Goal: Transaction & Acquisition: Purchase product/service

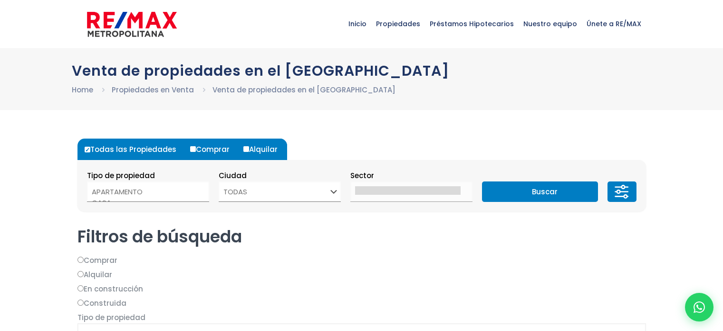
select select
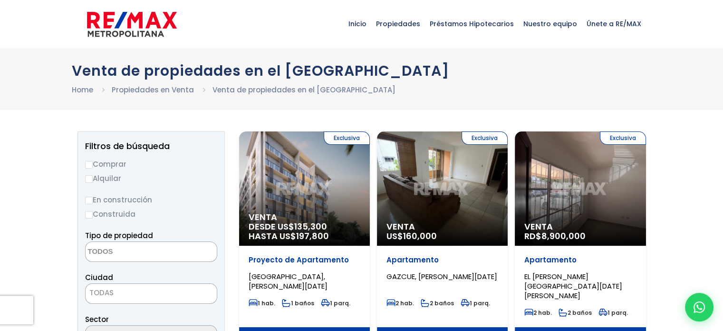
click at [116, 165] on label "Comprar" at bounding box center [151, 164] width 132 height 12
click at [93, 165] on input "Comprar" at bounding box center [89, 165] width 8 height 8
radio input "true"
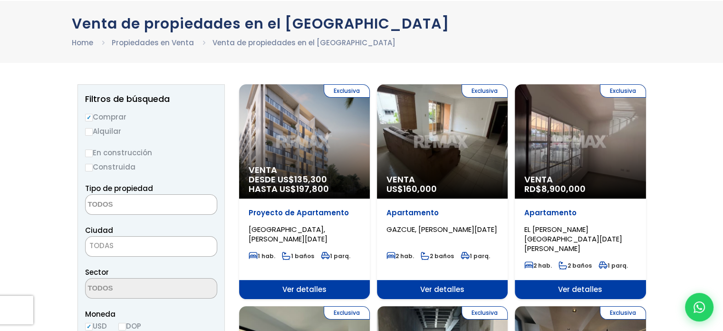
scroll to position [48, 0]
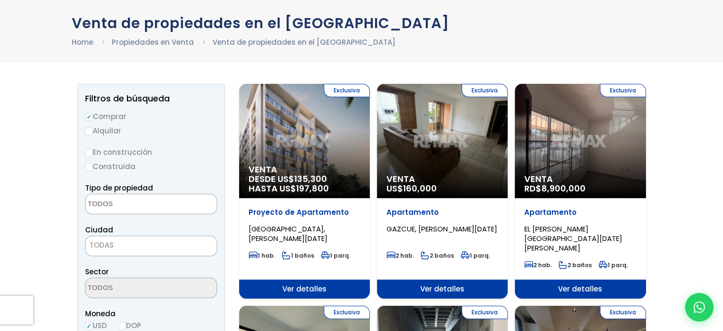
click at [125, 165] on label "Construida" at bounding box center [151, 166] width 132 height 12
click at [0, 0] on input "Construida" at bounding box center [0, 0] width 0 height 0
click at [127, 200] on textarea "Search" at bounding box center [132, 204] width 92 height 20
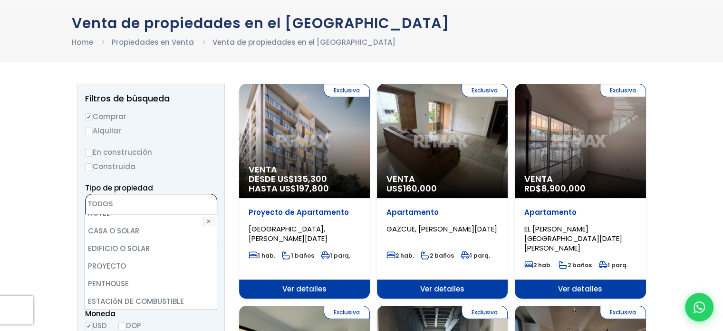
scroll to position [186, 0]
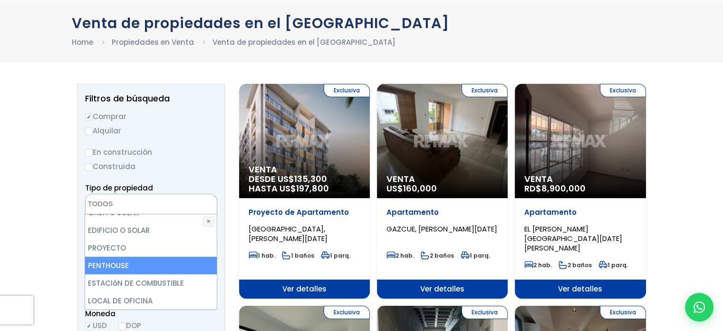
click at [146, 261] on li "PENTHOUSE" at bounding box center [150, 265] width 131 height 18
select select "penthouse"
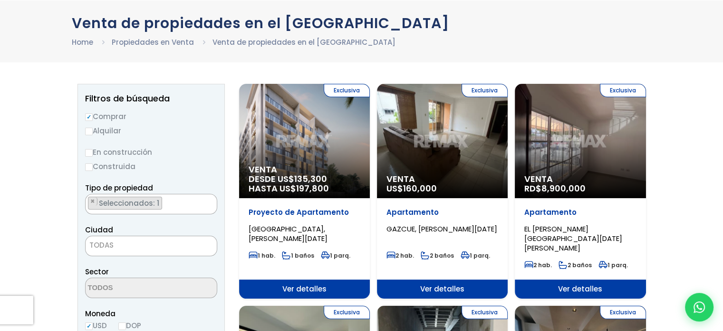
click at [123, 247] on span "TODAS" at bounding box center [151, 244] width 131 height 13
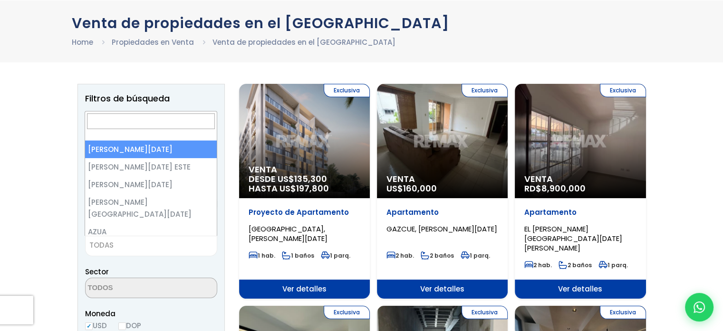
select select "1"
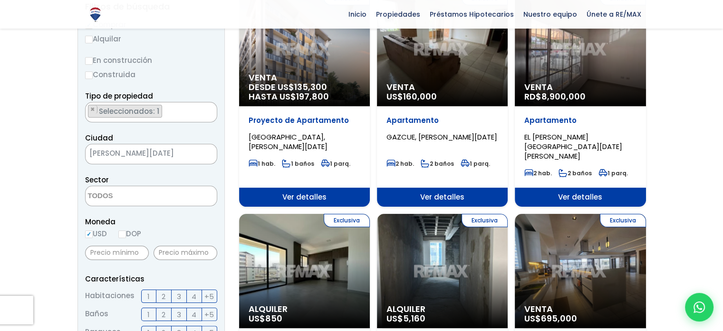
scroll to position [143, 0]
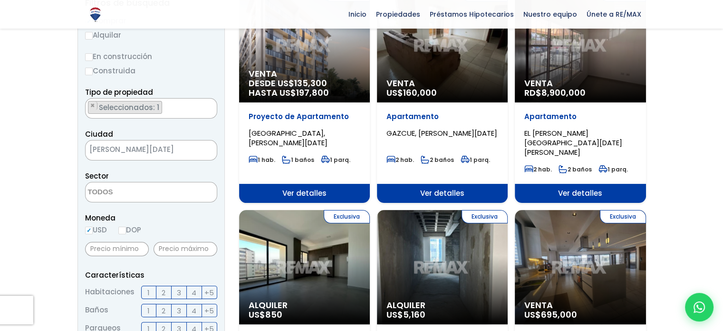
click at [133, 192] on textarea "Search" at bounding box center [132, 192] width 92 height 20
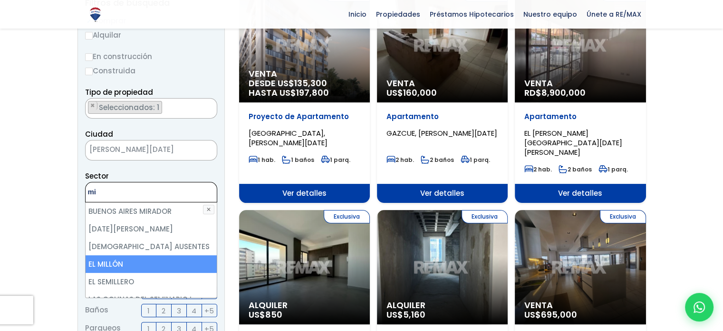
type textarea "mi"
click at [98, 261] on li "EL MILLÓN" at bounding box center [151, 264] width 131 height 18
select select "113"
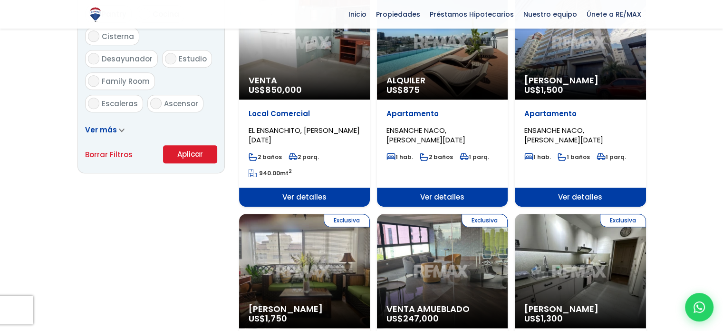
scroll to position [618, 0]
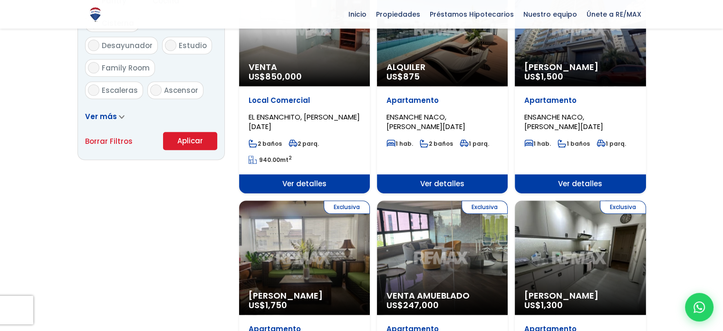
click at [196, 141] on button "Aplicar" at bounding box center [190, 141] width 54 height 18
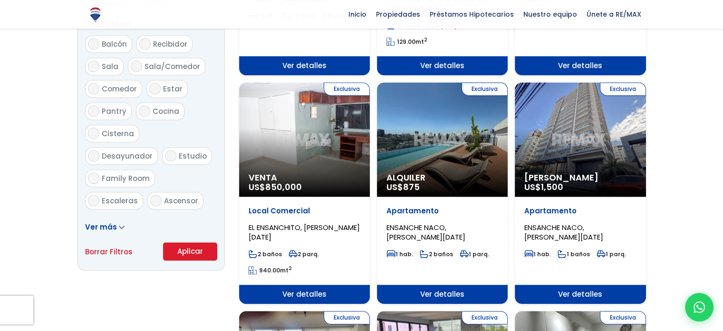
scroll to position [571, 0]
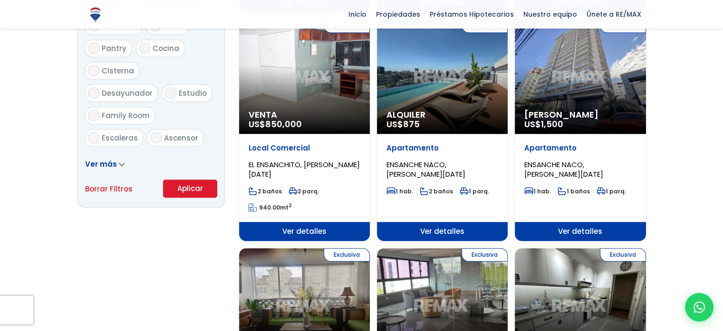
click at [185, 189] on button "Aplicar" at bounding box center [190, 188] width 54 height 18
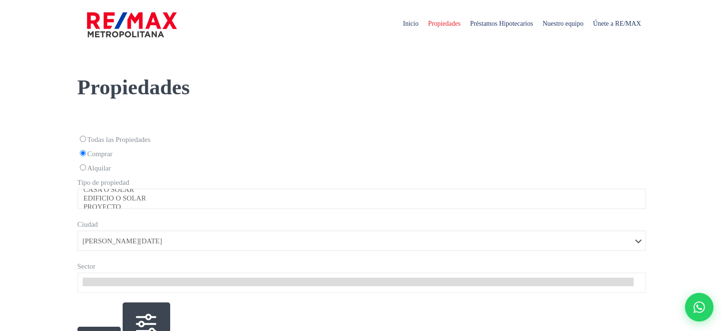
select select "1"
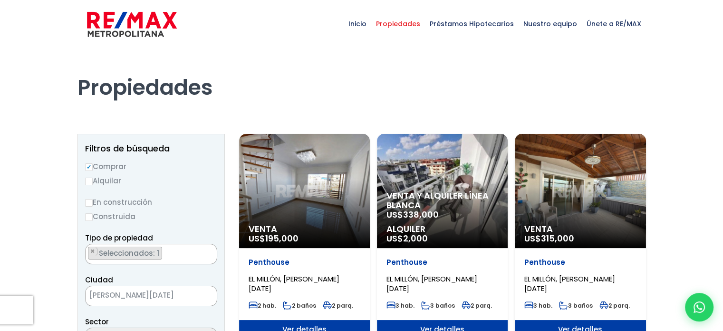
scroll to position [673, 0]
select select "113"
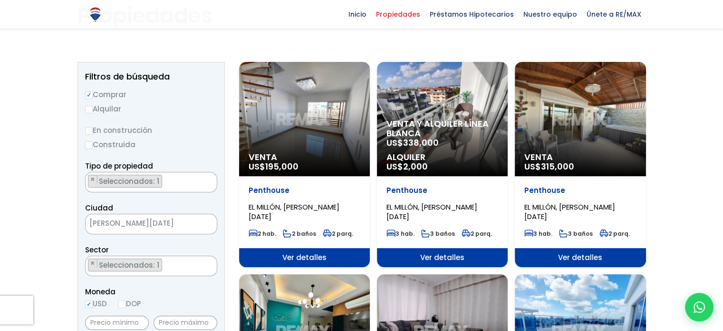
scroll to position [48, 0]
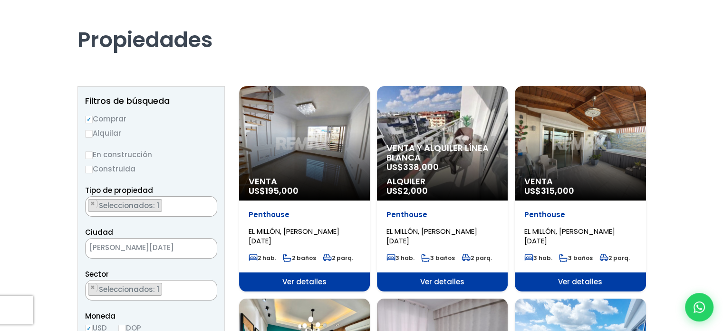
drag, startPoint x: 302, startPoint y: 140, endPoint x: 302, endPoint y: 26, distance: 114.2
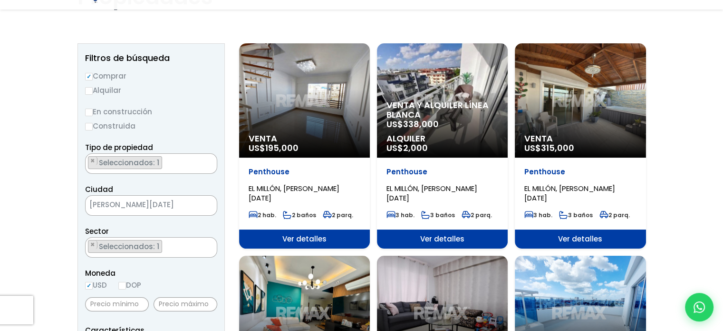
scroll to position [95, 0]
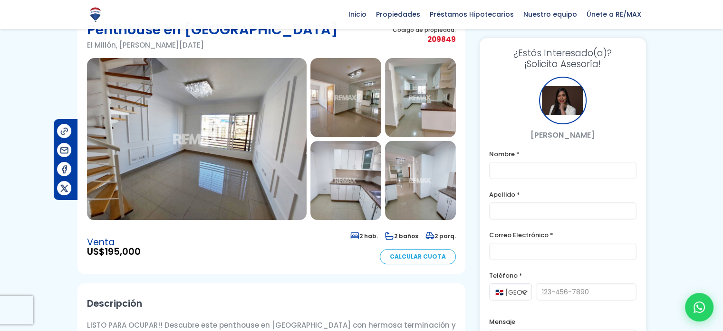
scroll to position [48, 0]
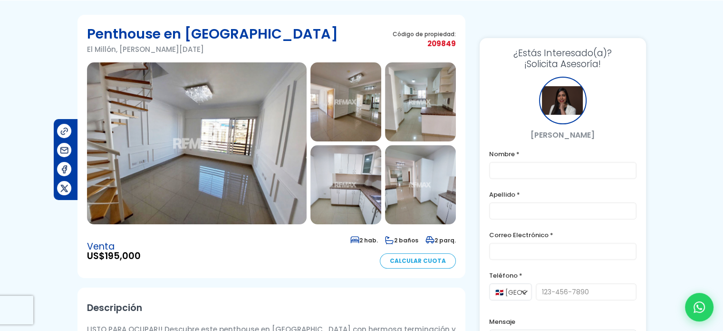
click at [360, 96] on img at bounding box center [346, 101] width 71 height 79
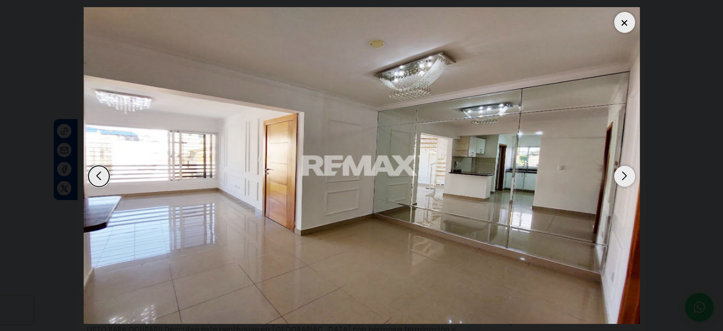
click at [624, 177] on div "Next slide" at bounding box center [625, 176] width 21 height 21
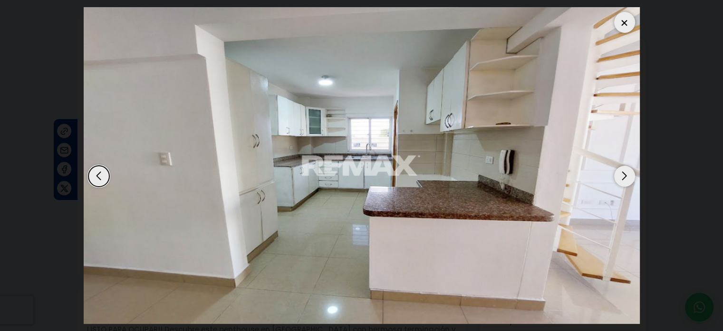
click at [624, 177] on div "Next slide" at bounding box center [625, 176] width 21 height 21
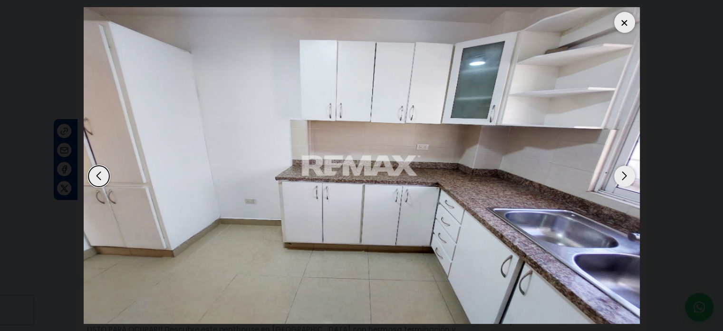
click at [624, 177] on div "Next slide" at bounding box center [625, 176] width 21 height 21
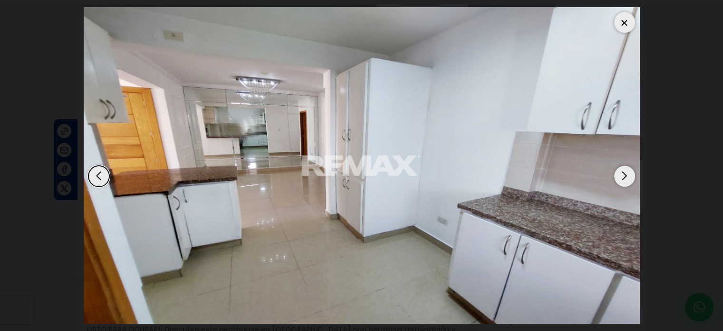
click at [622, 177] on div "Next slide" at bounding box center [625, 176] width 21 height 21
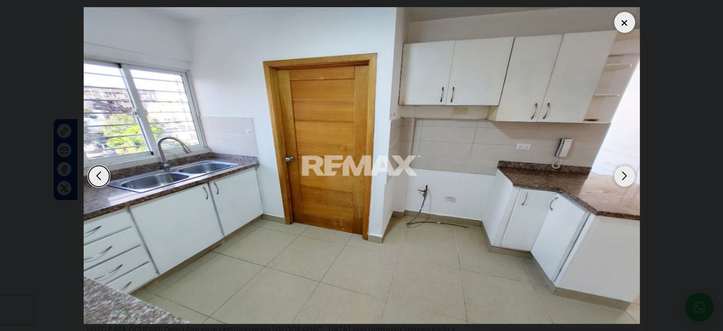
click at [620, 176] on div "Next slide" at bounding box center [625, 176] width 21 height 21
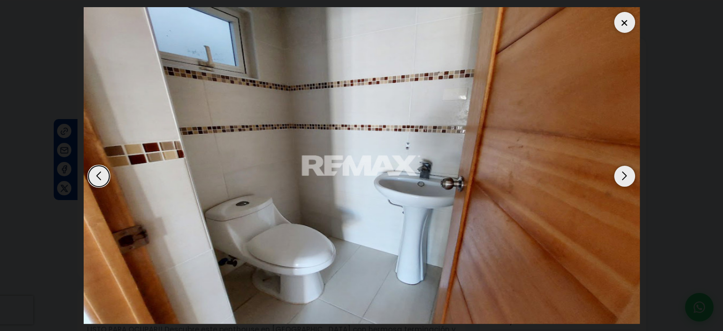
click at [619, 176] on div "Next slide" at bounding box center [625, 176] width 21 height 21
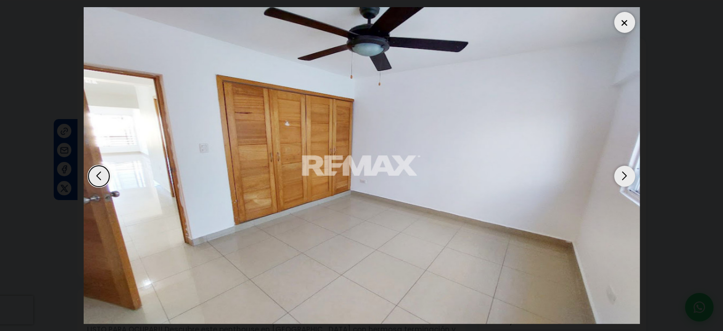
click at [619, 176] on div "Next slide" at bounding box center [625, 176] width 21 height 21
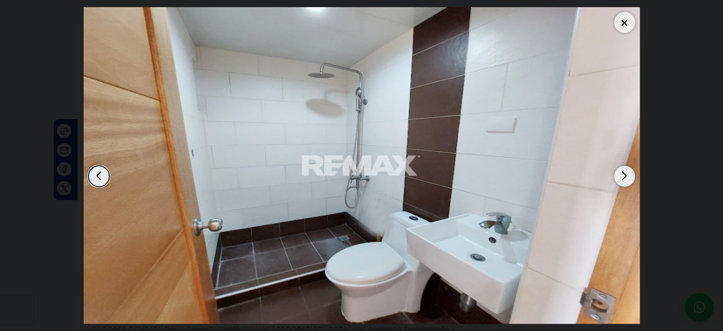
click at [618, 176] on div "Next slide" at bounding box center [625, 176] width 21 height 21
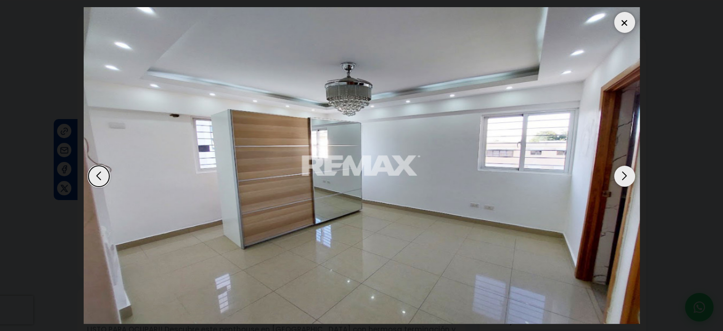
click at [616, 176] on div "Next slide" at bounding box center [625, 176] width 21 height 21
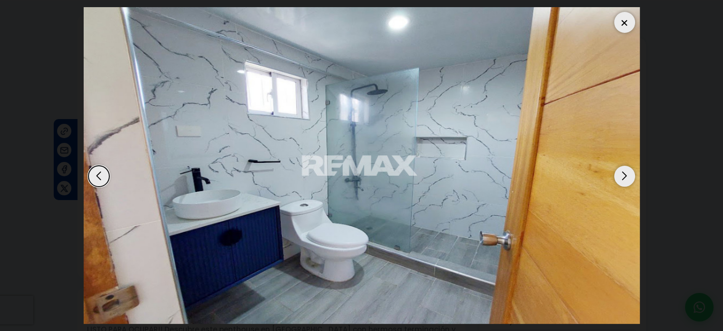
click at [615, 176] on div "Next slide" at bounding box center [625, 176] width 21 height 21
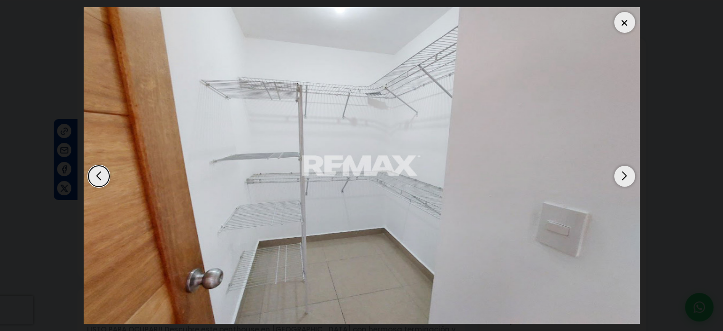
click at [615, 176] on div "Next slide" at bounding box center [625, 176] width 21 height 21
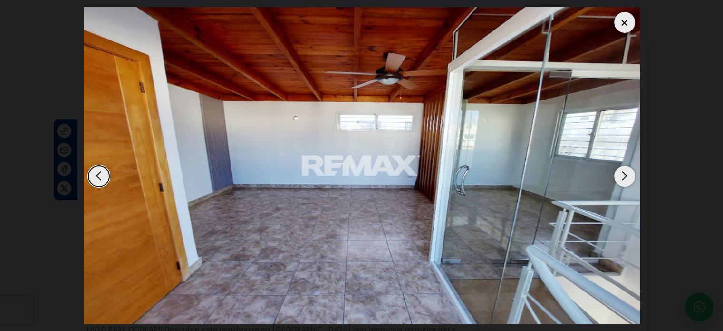
click at [625, 176] on div "Next slide" at bounding box center [625, 176] width 21 height 21
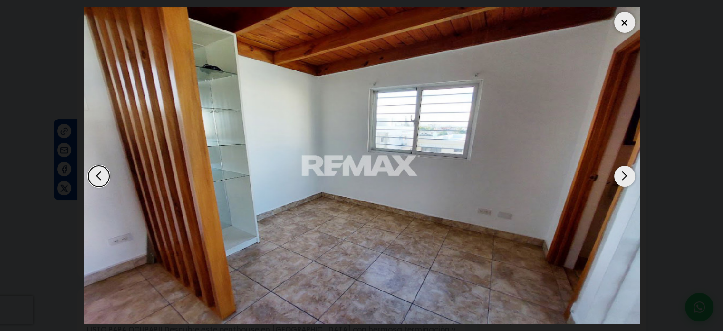
click at [622, 176] on div "Next slide" at bounding box center [625, 176] width 21 height 21
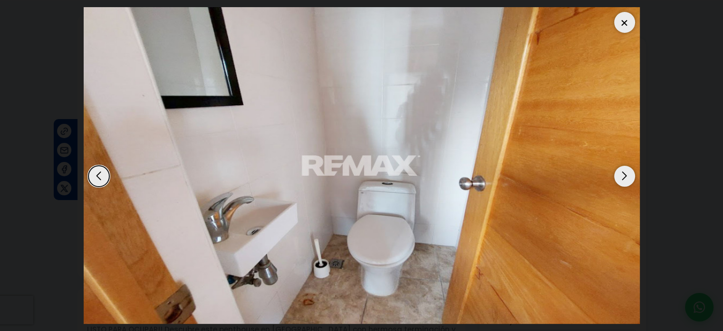
click at [619, 177] on div "Next slide" at bounding box center [625, 176] width 21 height 21
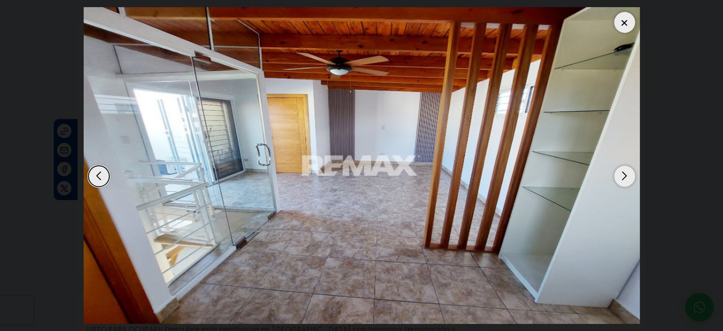
click at [98, 172] on div "Previous slide" at bounding box center [98, 176] width 21 height 21
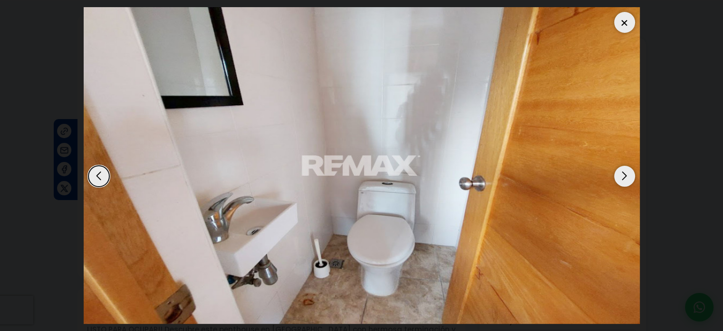
click at [98, 172] on div "Previous slide" at bounding box center [98, 176] width 21 height 21
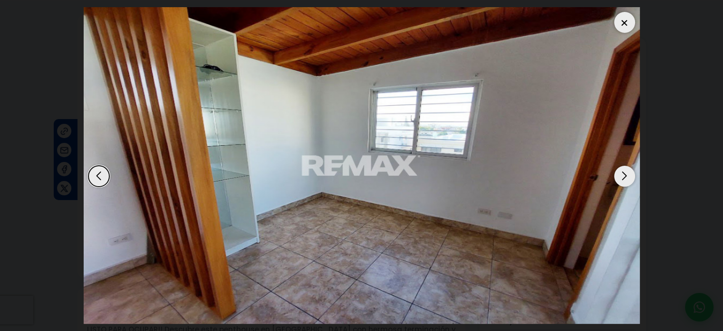
click at [625, 176] on div "Next slide" at bounding box center [625, 176] width 21 height 21
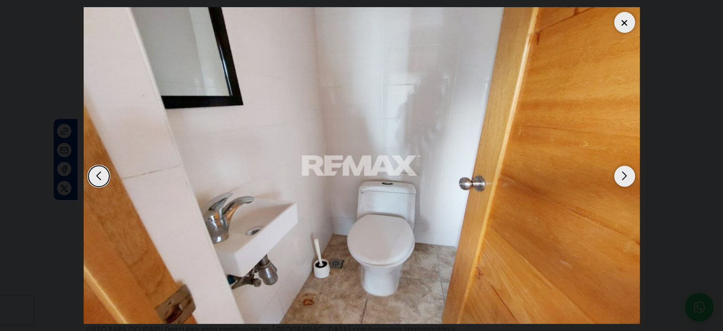
click at [623, 176] on div "Next slide" at bounding box center [625, 176] width 21 height 21
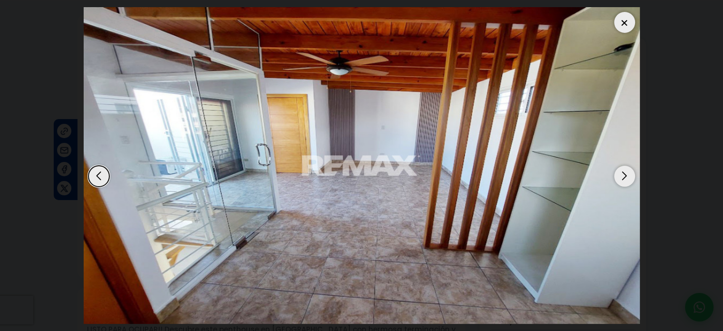
click at [620, 175] on div "Next slide" at bounding box center [625, 176] width 21 height 21
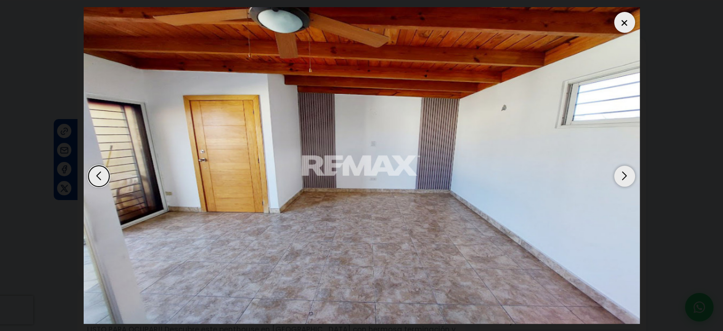
click at [628, 24] on div at bounding box center [625, 22] width 21 height 21
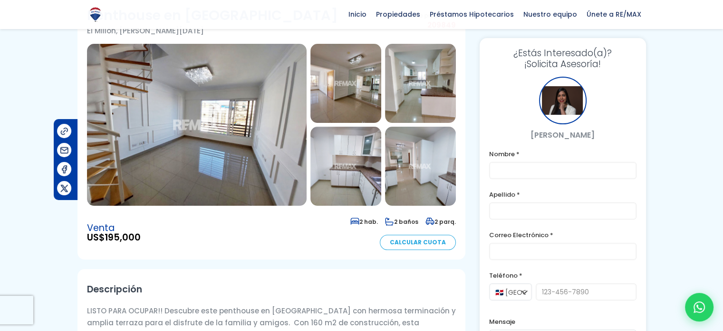
scroll to position [0, 0]
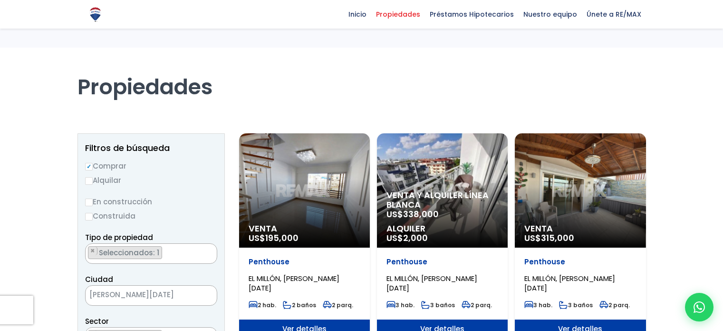
select select "113"
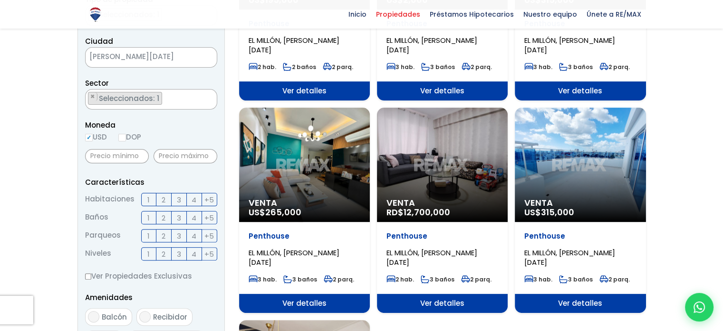
scroll to position [477, 0]
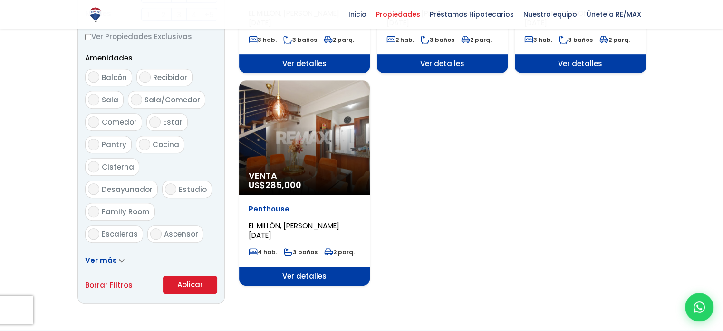
drag, startPoint x: 626, startPoint y: 207, endPoint x: 630, endPoint y: 202, distance: 6.8
drag, startPoint x: 630, startPoint y: 202, endPoint x: 402, endPoint y: 307, distance: 251.5
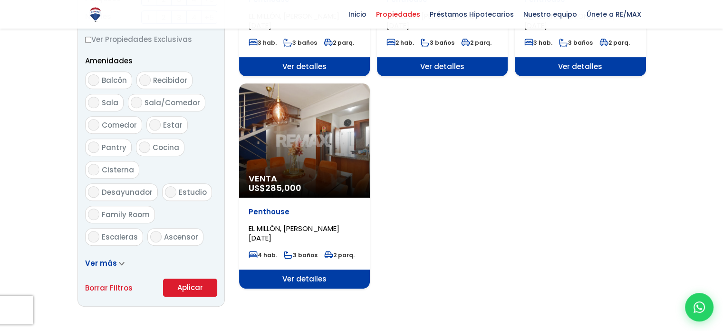
scroll to position [476, 0]
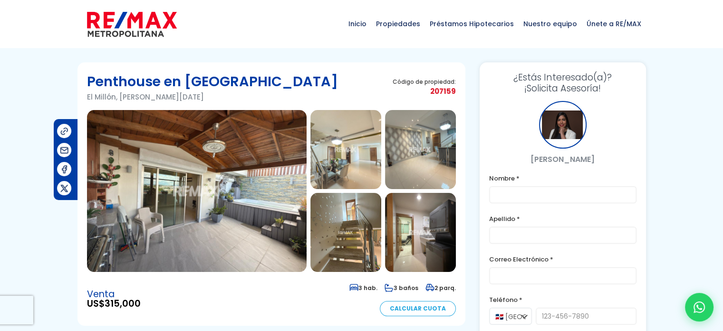
click at [205, 174] on img at bounding box center [197, 191] width 220 height 162
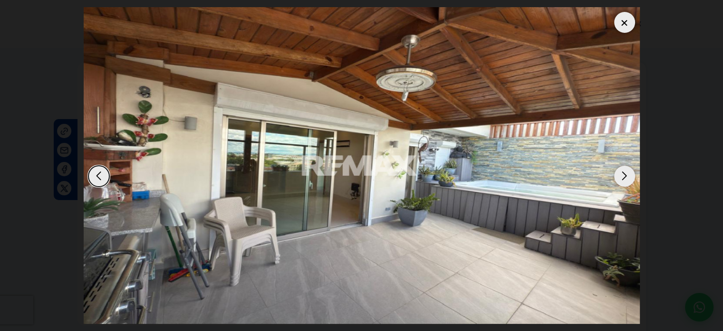
click at [625, 171] on div "Next slide" at bounding box center [625, 176] width 21 height 21
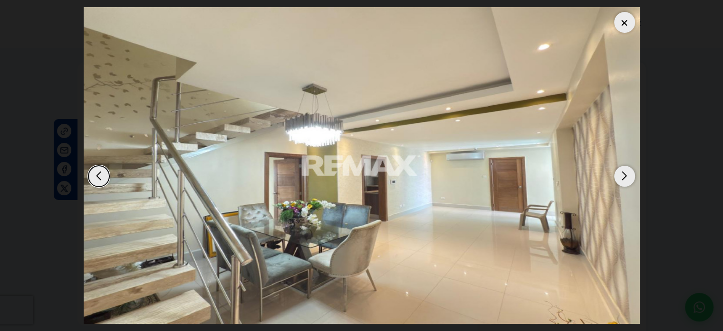
click at [625, 171] on div "Next slide" at bounding box center [625, 176] width 21 height 21
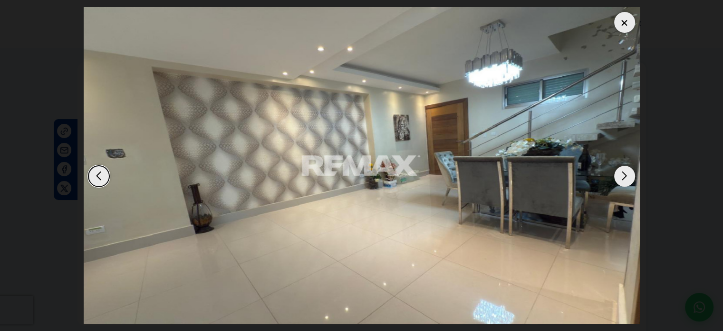
click at [625, 171] on div "Next slide" at bounding box center [625, 176] width 21 height 21
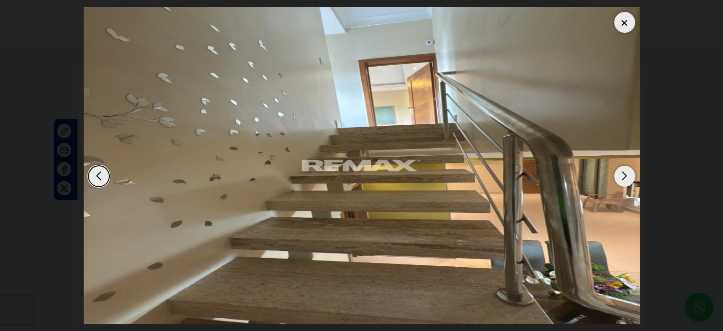
click at [625, 171] on div "Next slide" at bounding box center [625, 176] width 21 height 21
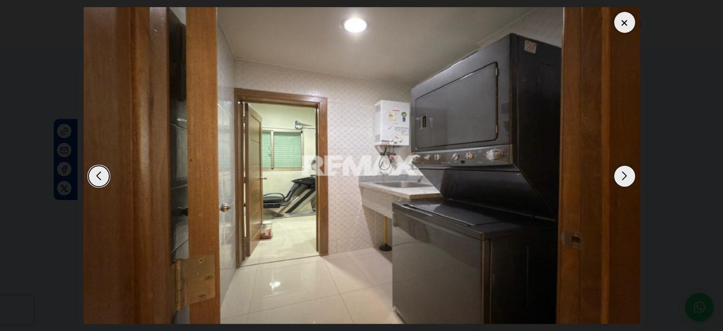
click at [624, 173] on div "Next slide" at bounding box center [625, 176] width 21 height 21
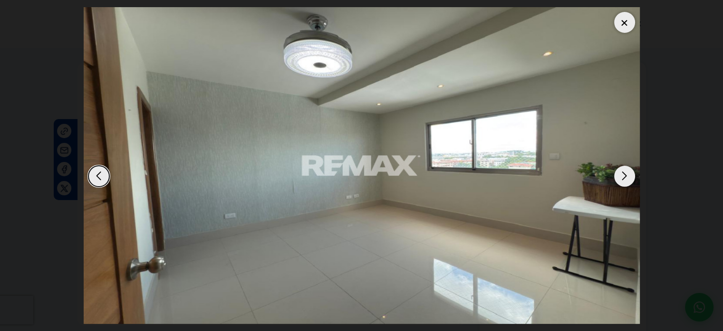
click at [622, 174] on div "Next slide" at bounding box center [625, 176] width 21 height 21
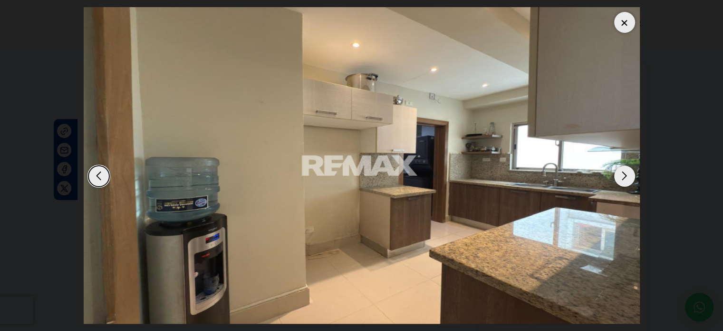
click at [622, 175] on div "Next slide" at bounding box center [625, 176] width 21 height 21
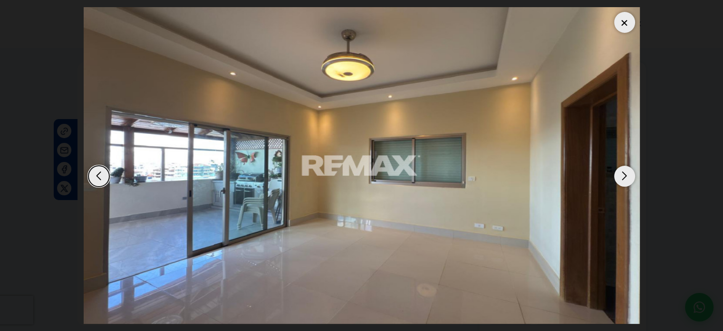
click at [622, 175] on div "Next slide" at bounding box center [625, 176] width 21 height 21
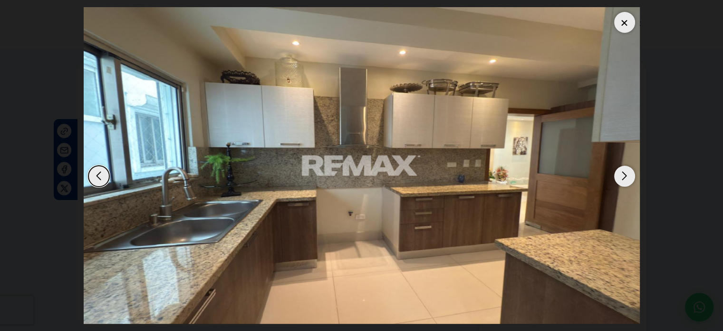
click at [623, 24] on div at bounding box center [625, 22] width 21 height 21
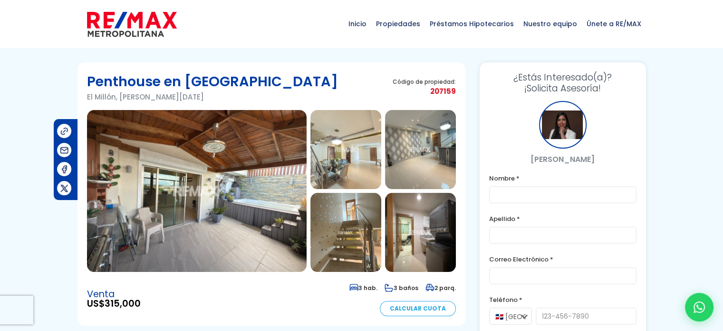
click at [280, 160] on img at bounding box center [197, 191] width 220 height 162
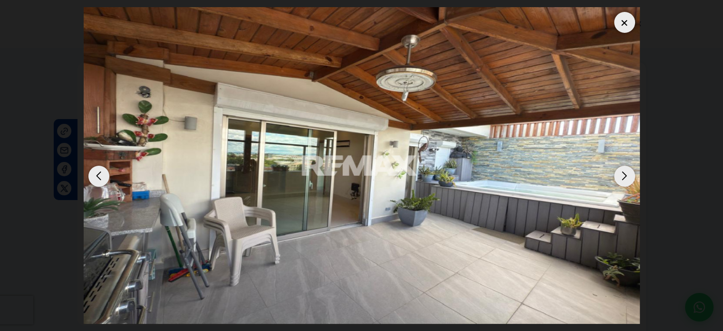
click at [627, 180] on div "Next slide" at bounding box center [625, 176] width 21 height 21
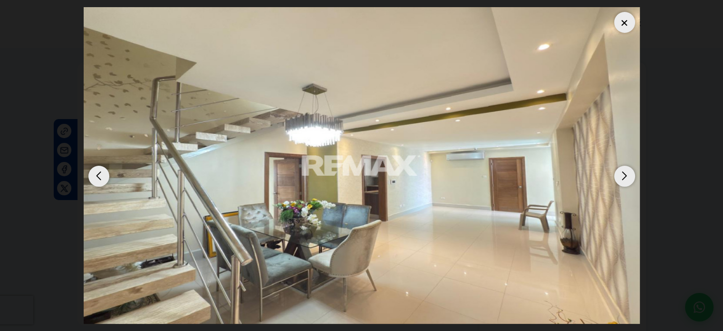
click at [626, 180] on div "Next slide" at bounding box center [625, 176] width 21 height 21
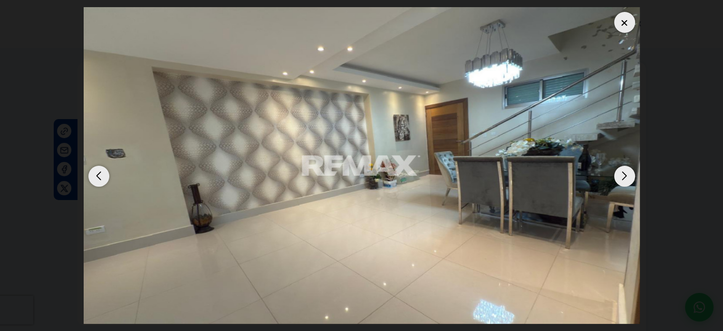
click at [626, 180] on div "Next slide" at bounding box center [625, 176] width 21 height 21
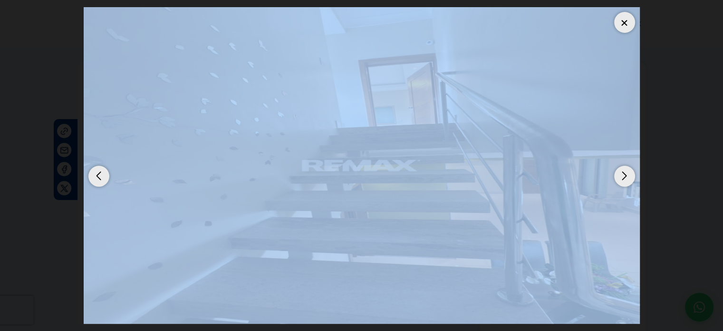
click at [626, 180] on div "Next slide" at bounding box center [625, 176] width 21 height 21
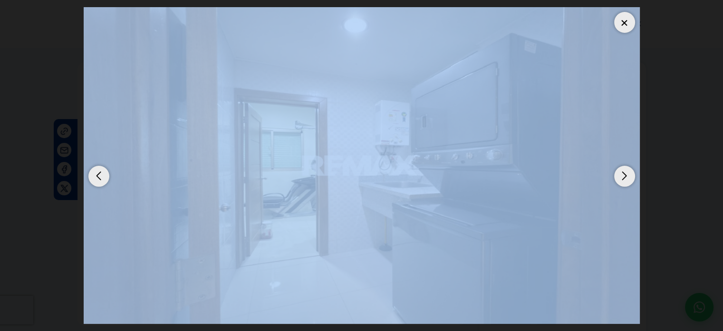
click at [626, 180] on div "Next slide" at bounding box center [625, 176] width 21 height 21
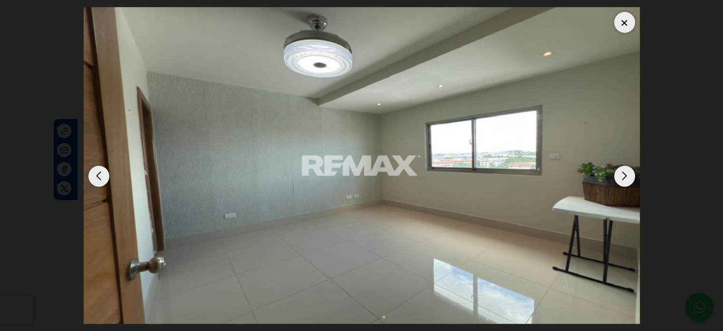
click at [622, 20] on div at bounding box center [625, 22] width 21 height 21
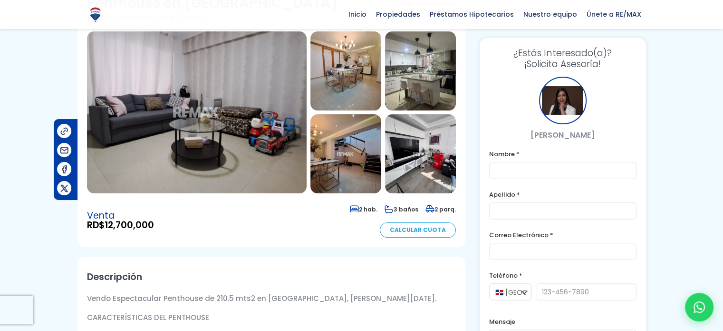
scroll to position [48, 0]
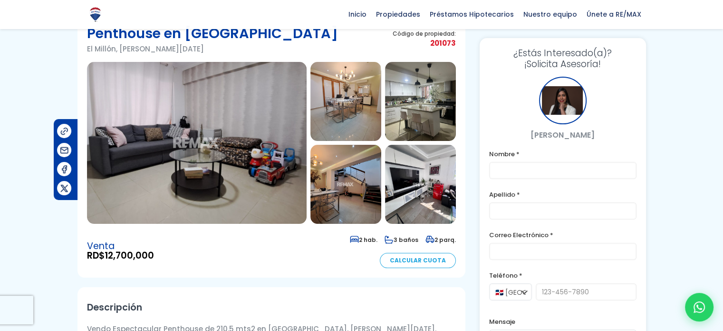
click at [260, 147] on img at bounding box center [197, 143] width 220 height 162
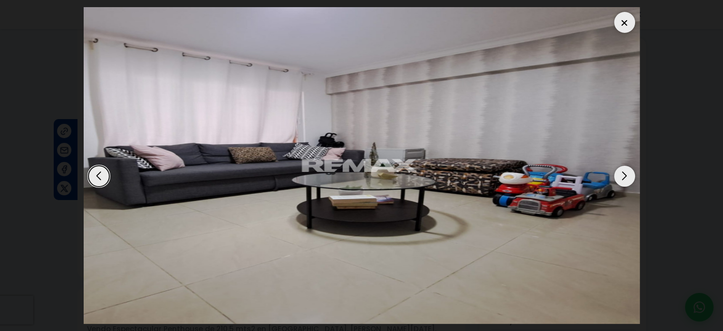
click at [625, 173] on div "Next slide" at bounding box center [625, 176] width 21 height 21
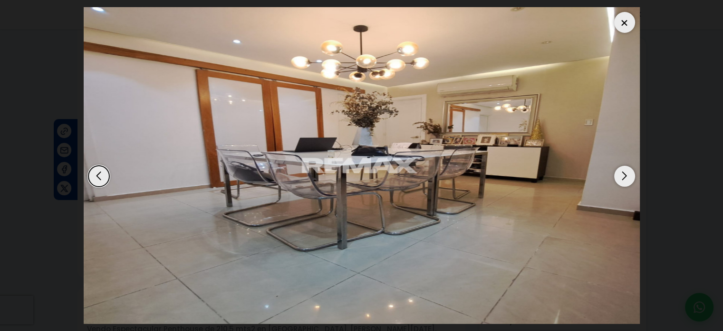
click at [625, 173] on div "Next slide" at bounding box center [625, 176] width 21 height 21
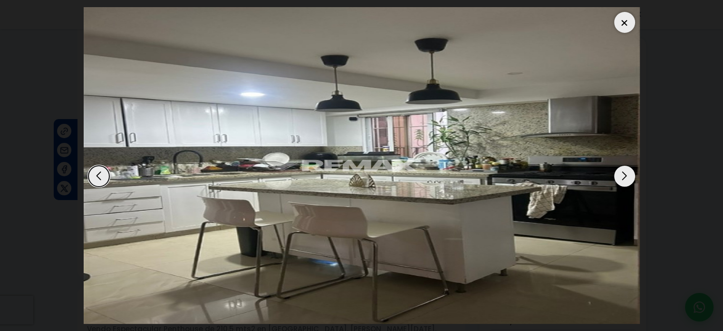
click at [624, 173] on div "Next slide" at bounding box center [625, 176] width 21 height 21
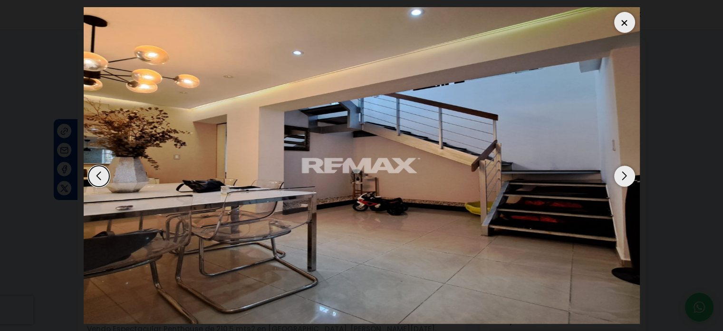
click at [618, 172] on div "Next slide" at bounding box center [625, 176] width 21 height 21
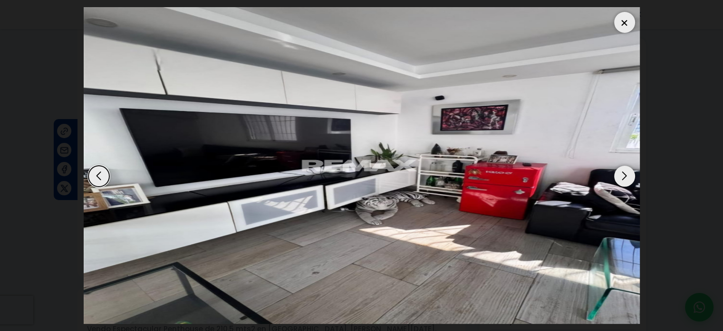
click at [613, 171] on img "5 / 16" at bounding box center [362, 165] width 557 height 316
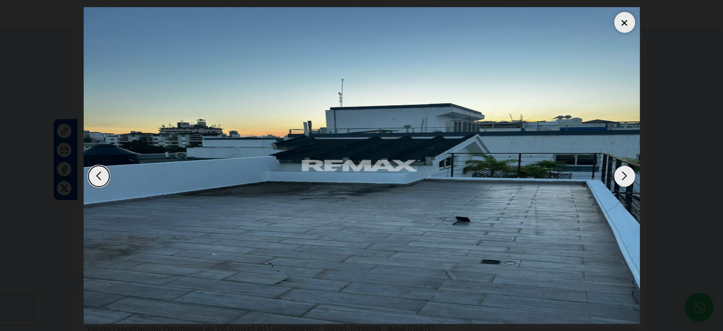
click at [620, 19] on div at bounding box center [625, 22] width 21 height 21
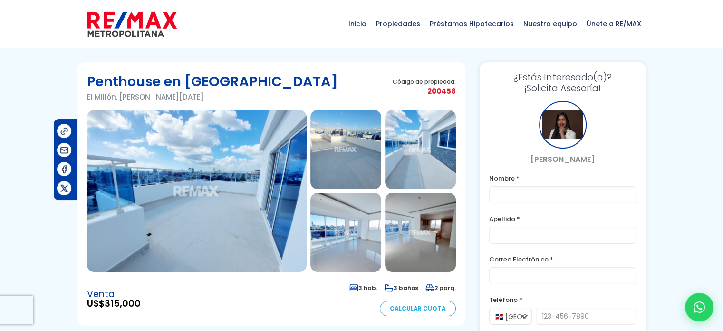
click at [164, 133] on img at bounding box center [197, 191] width 220 height 162
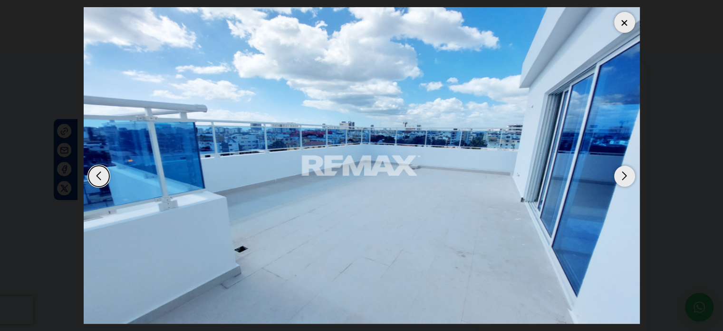
click at [625, 176] on div "Next slide" at bounding box center [625, 176] width 21 height 21
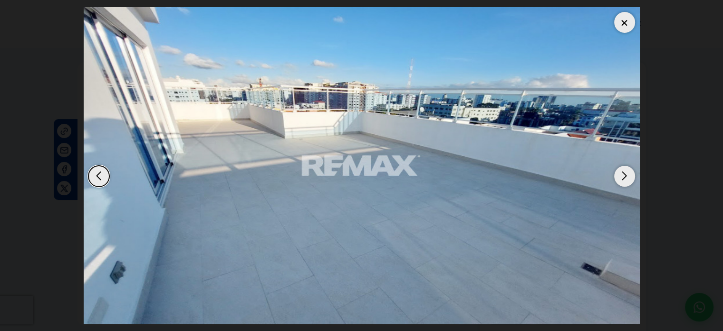
click at [624, 176] on div "Next slide" at bounding box center [625, 176] width 21 height 21
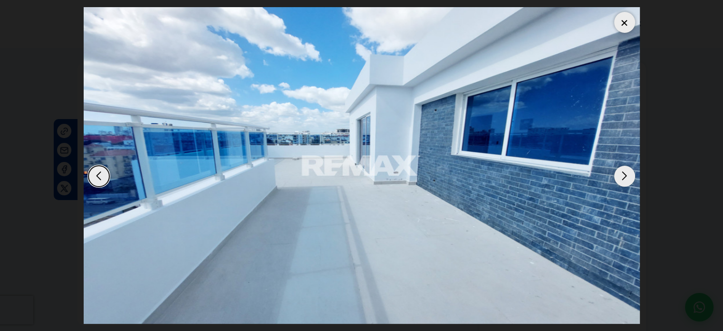
click at [625, 170] on div "Next slide" at bounding box center [625, 176] width 21 height 21
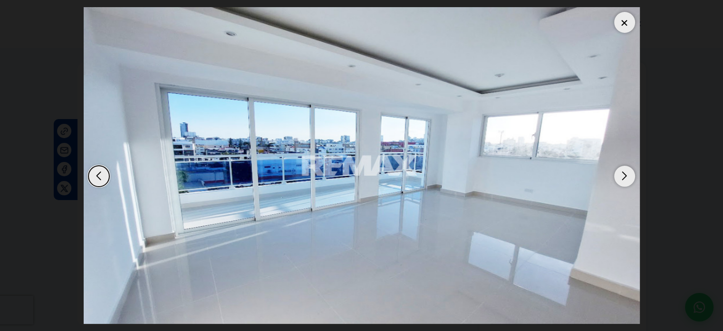
click at [621, 174] on div "Next slide" at bounding box center [625, 176] width 21 height 21
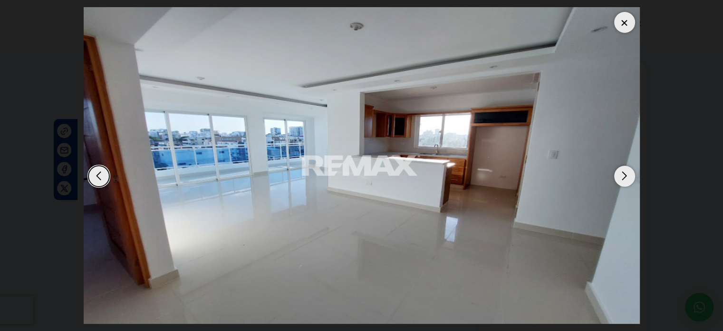
click at [619, 170] on div "Next slide" at bounding box center [625, 176] width 21 height 21
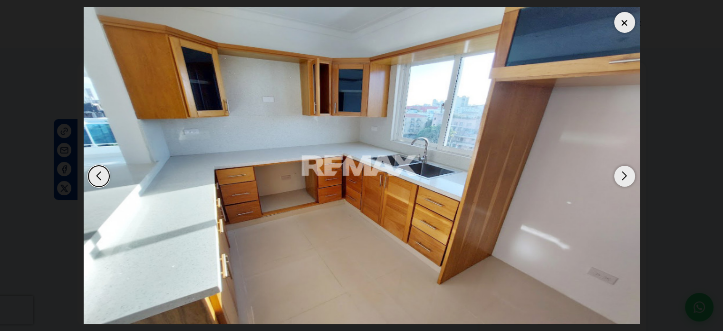
click at [625, 175] on div "Next slide" at bounding box center [625, 176] width 21 height 21
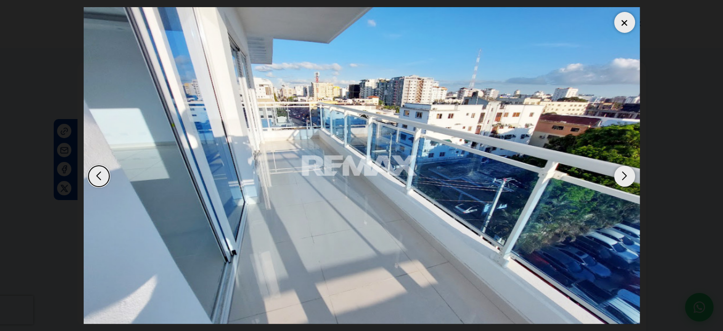
click at [625, 173] on div "Next slide" at bounding box center [625, 176] width 21 height 21
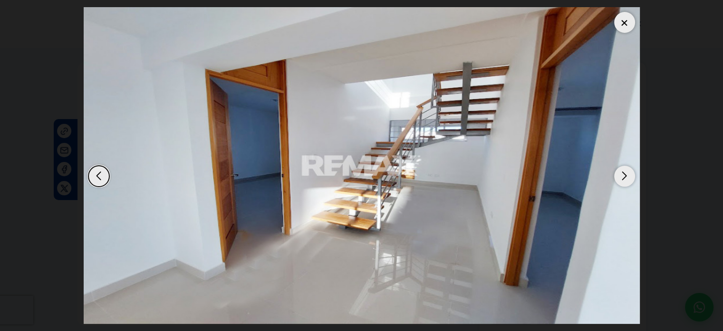
click at [625, 173] on div "Next slide" at bounding box center [625, 176] width 21 height 21
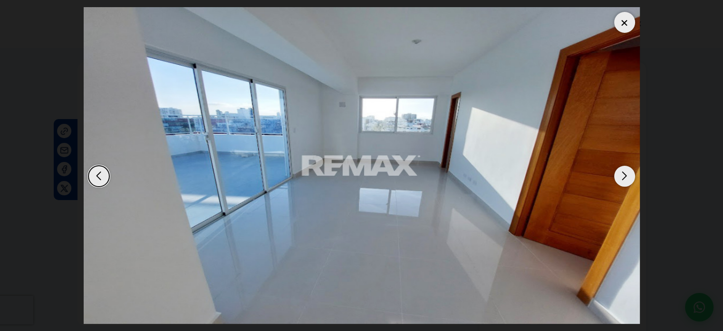
click at [625, 179] on div "Next slide" at bounding box center [625, 176] width 21 height 21
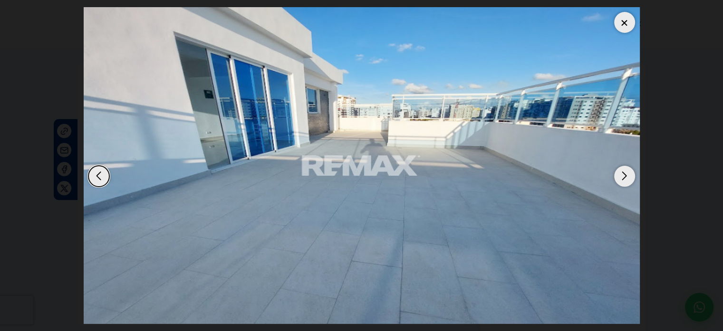
click at [625, 177] on div "Next slide" at bounding box center [625, 176] width 21 height 21
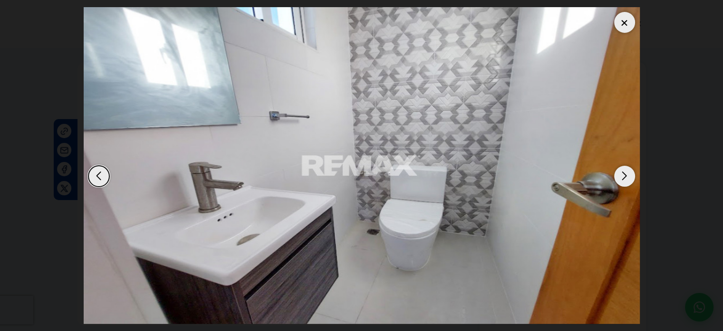
click at [624, 21] on div at bounding box center [625, 22] width 21 height 21
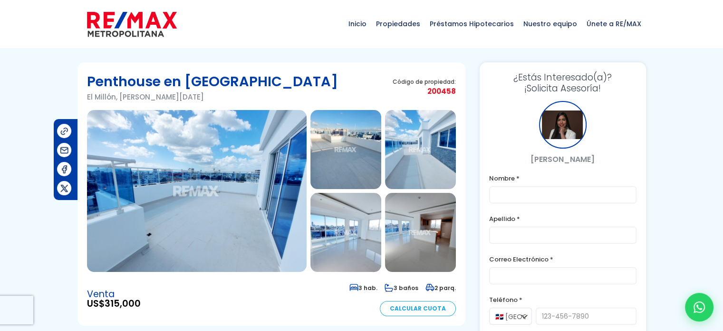
click at [351, 169] on img at bounding box center [346, 149] width 71 height 79
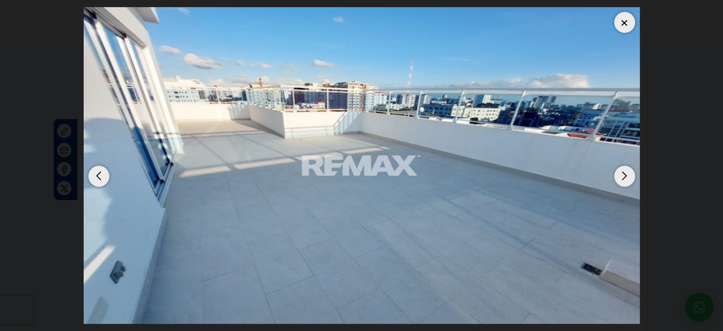
click at [624, 168] on div "Next slide" at bounding box center [625, 176] width 21 height 21
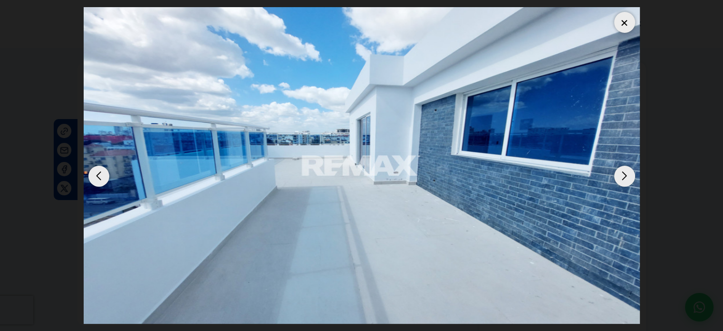
click at [622, 175] on div "Next slide" at bounding box center [625, 176] width 21 height 21
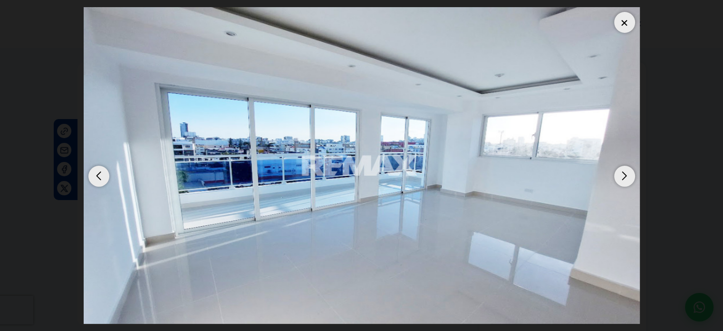
click at [622, 174] on div "Next slide" at bounding box center [625, 176] width 21 height 21
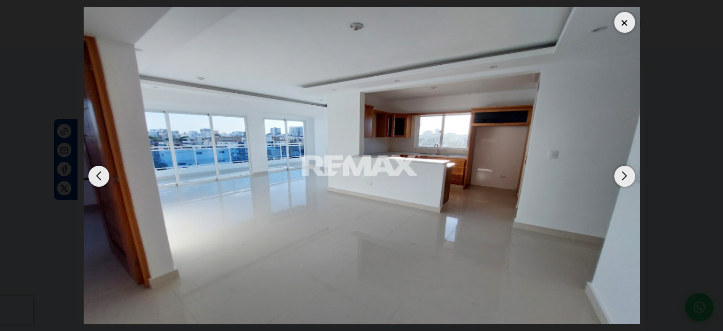
click at [622, 174] on div "Next slide" at bounding box center [625, 176] width 21 height 21
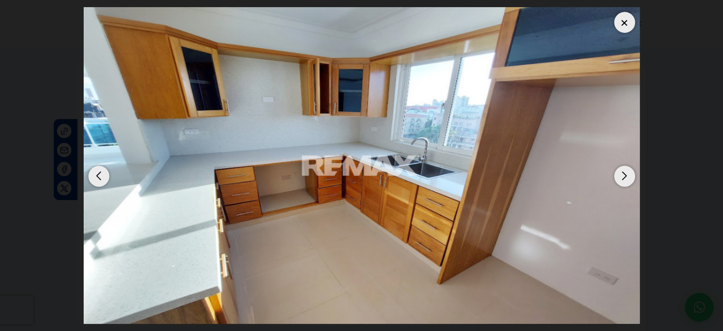
click at [621, 174] on div "Next slide" at bounding box center [625, 176] width 21 height 21
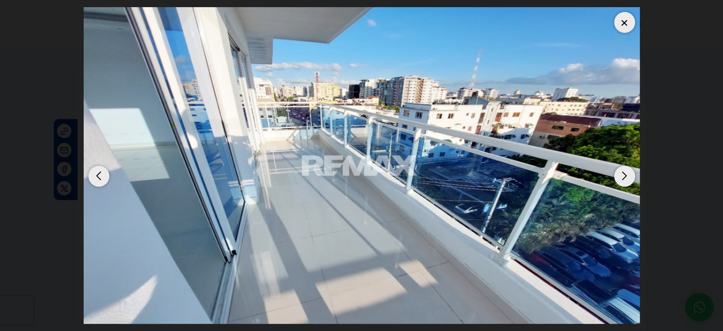
click at [620, 175] on div "Next slide" at bounding box center [625, 176] width 21 height 21
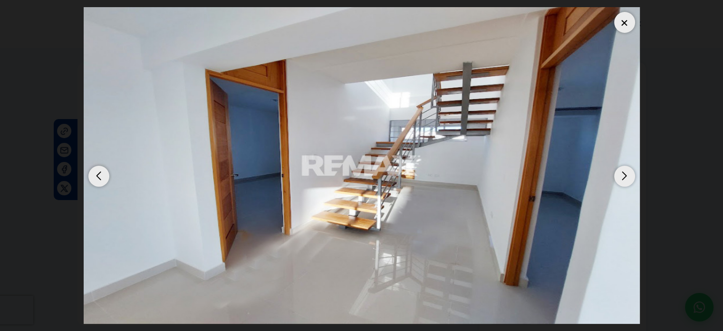
click at [621, 175] on div "Next slide" at bounding box center [625, 176] width 21 height 21
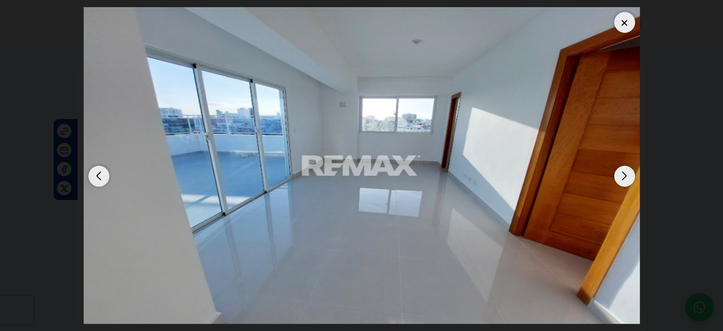
click at [628, 19] on div at bounding box center [625, 22] width 21 height 21
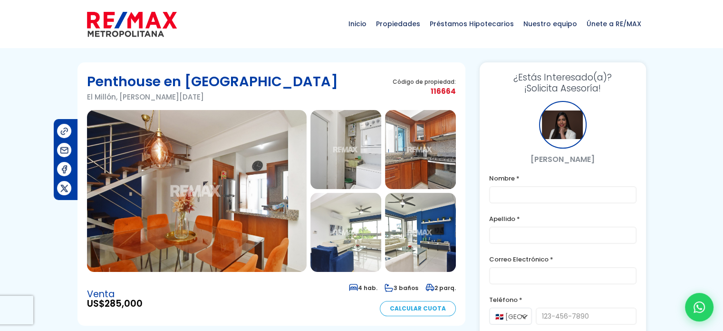
click at [201, 205] on img at bounding box center [197, 191] width 220 height 162
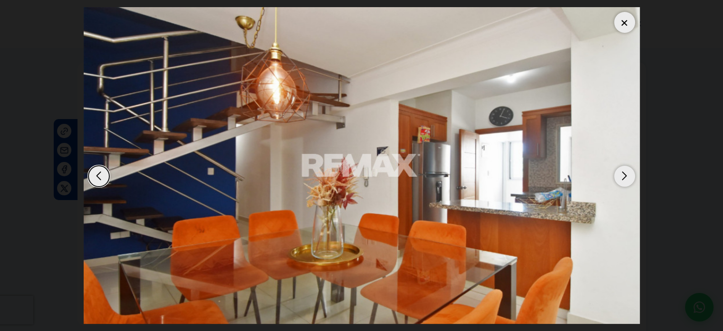
click at [626, 175] on div "Next slide" at bounding box center [625, 176] width 21 height 21
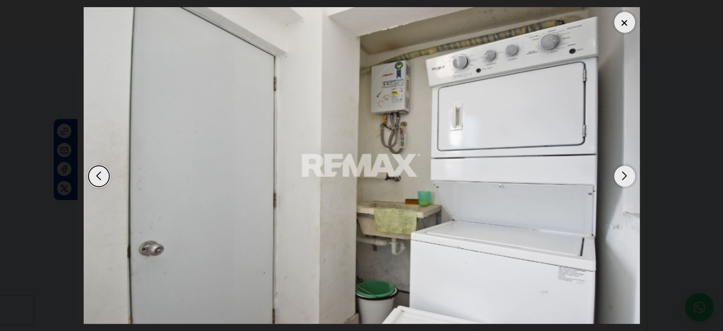
click at [626, 175] on div "Next slide" at bounding box center [625, 176] width 21 height 21
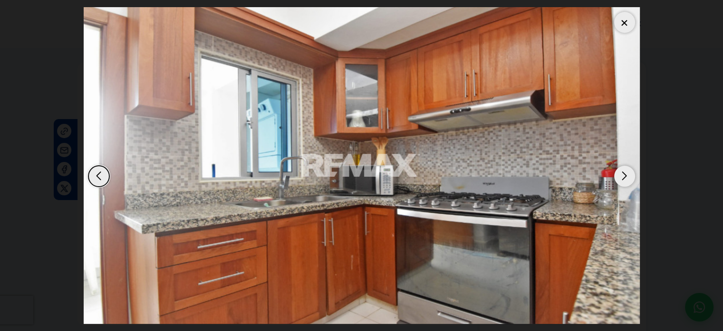
click at [626, 175] on div "Next slide" at bounding box center [625, 176] width 21 height 21
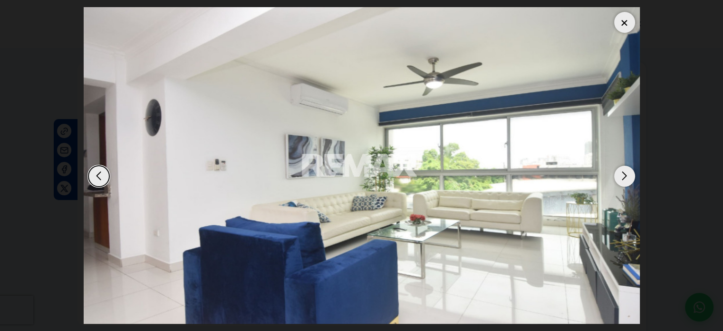
click at [625, 173] on div "Next slide" at bounding box center [625, 176] width 21 height 21
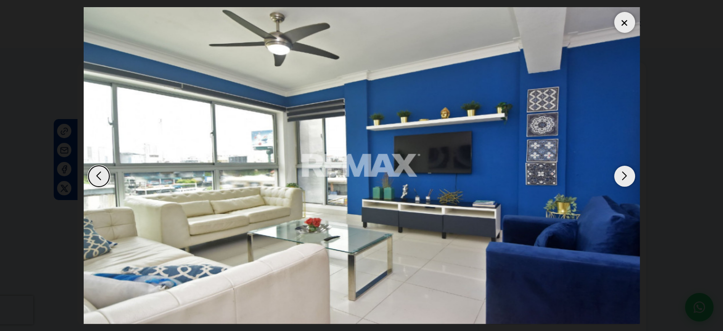
click at [625, 173] on div "Next slide" at bounding box center [625, 176] width 21 height 21
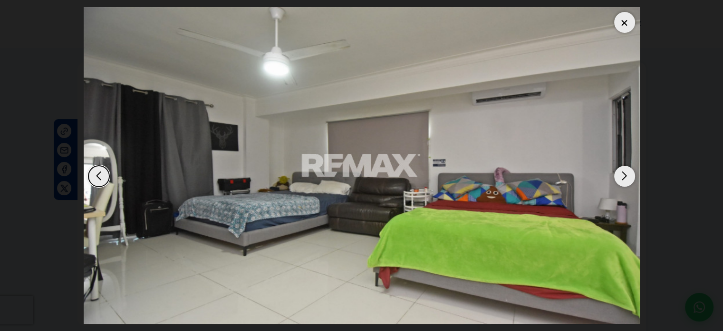
click at [625, 173] on div "Next slide" at bounding box center [625, 176] width 21 height 21
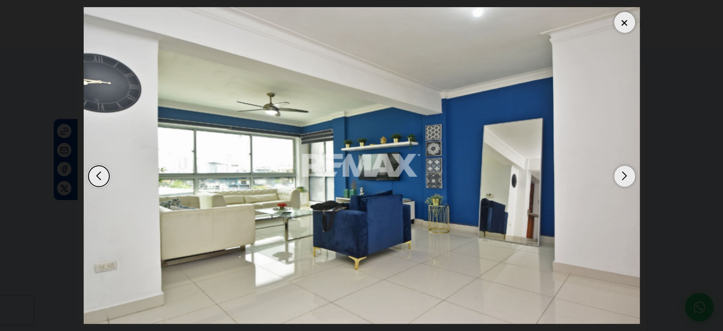
click at [624, 173] on div "Next slide" at bounding box center [625, 176] width 21 height 21
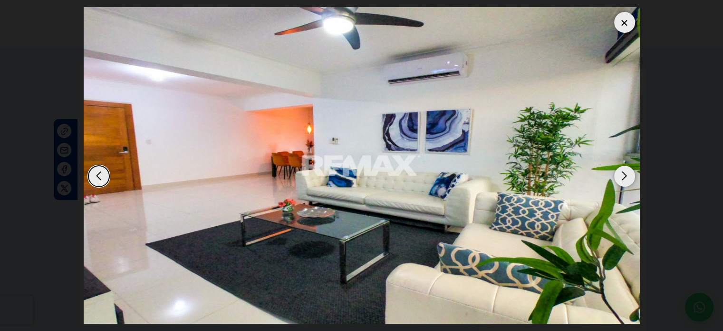
click at [623, 172] on div "Next slide" at bounding box center [625, 176] width 21 height 21
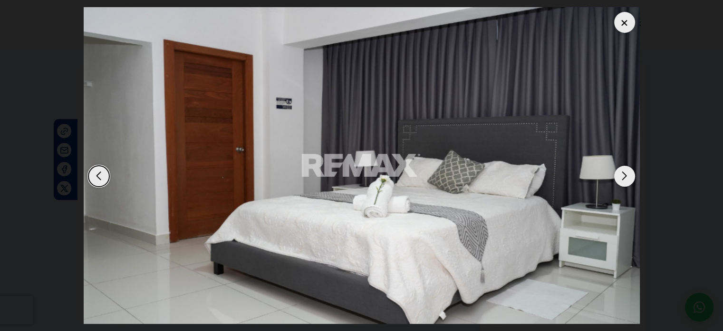
click at [623, 172] on div "Next slide" at bounding box center [625, 176] width 21 height 21
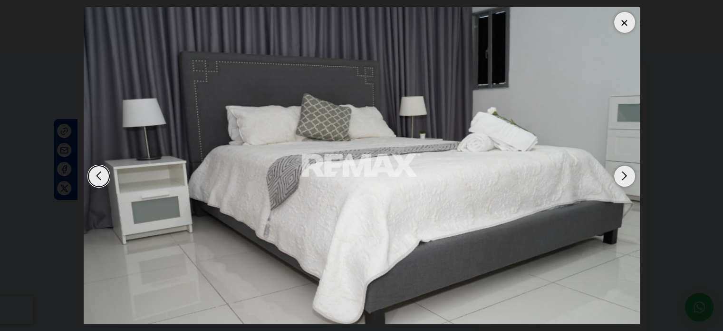
click at [623, 172] on div "Next slide" at bounding box center [625, 176] width 21 height 21
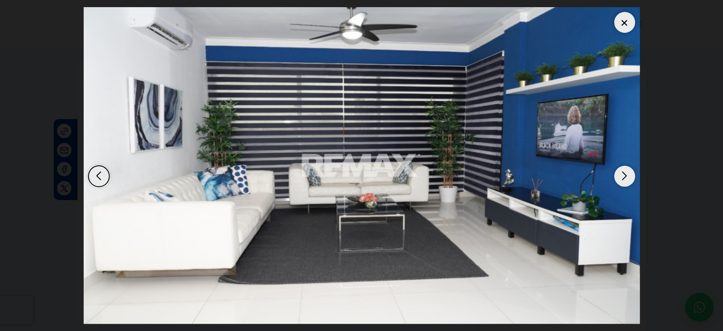
click at [621, 172] on div "Next slide" at bounding box center [625, 176] width 21 height 21
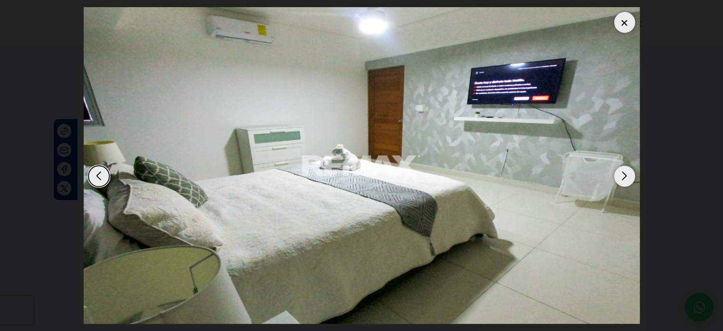
click at [621, 172] on div "Next slide" at bounding box center [625, 176] width 21 height 21
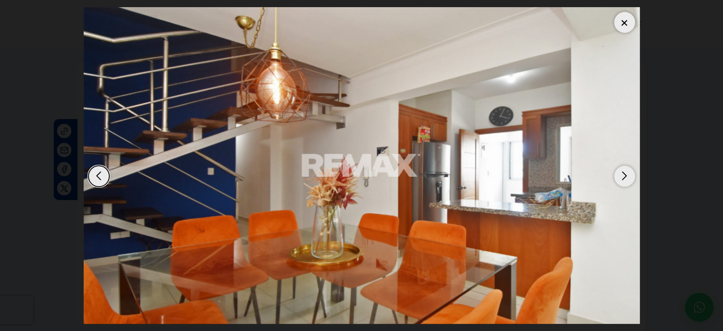
click at [620, 172] on div "Next slide" at bounding box center [625, 176] width 21 height 21
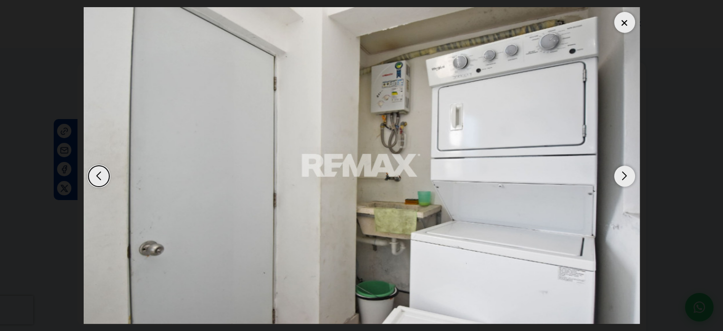
click at [620, 172] on div "Next slide" at bounding box center [625, 176] width 21 height 21
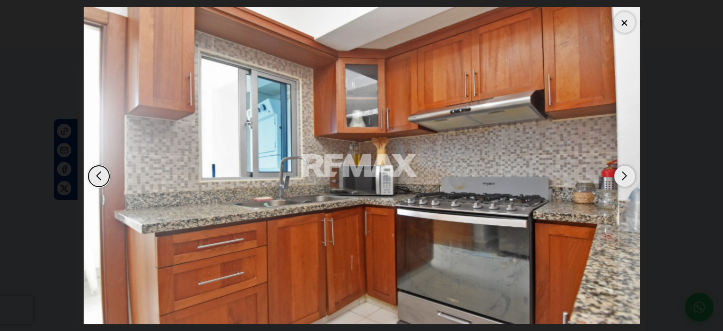
click at [620, 172] on div "Next slide" at bounding box center [625, 176] width 21 height 21
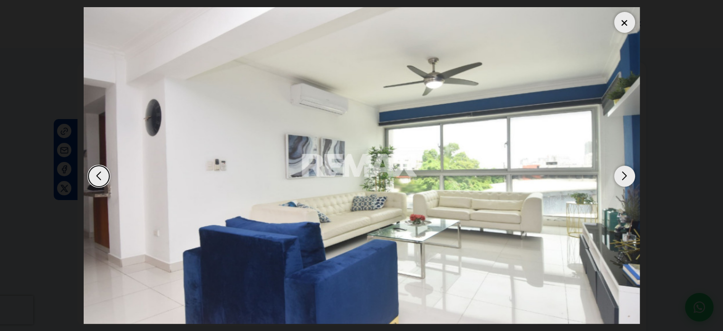
click at [620, 172] on div "Next slide" at bounding box center [625, 176] width 21 height 21
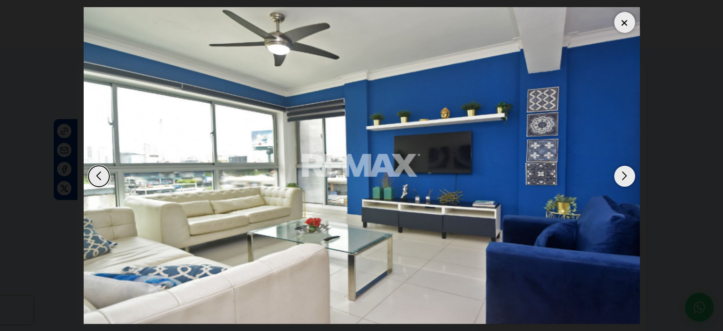
click at [620, 171] on div "Next slide" at bounding box center [625, 176] width 21 height 21
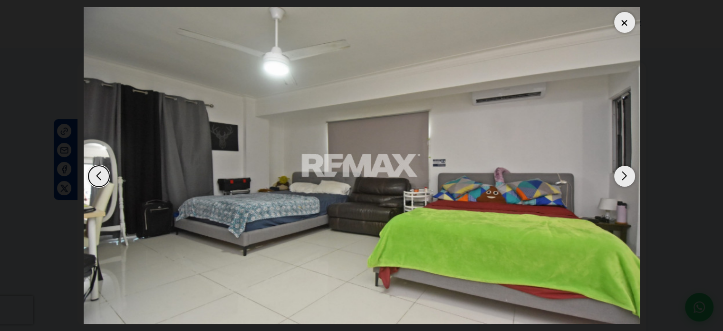
click at [620, 171] on div "Next slide" at bounding box center [625, 176] width 21 height 21
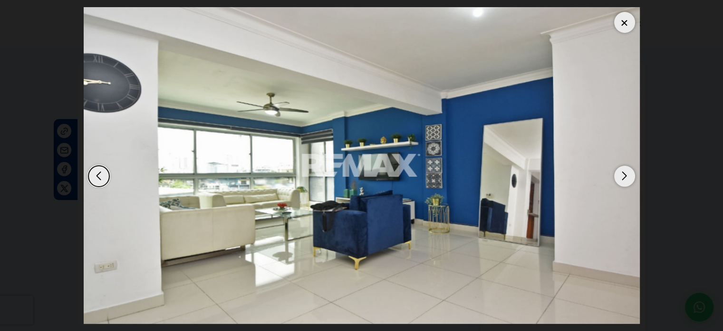
click at [619, 171] on div "Next slide" at bounding box center [625, 176] width 21 height 21
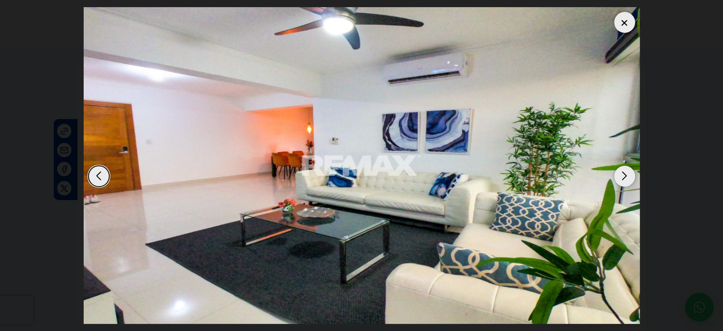
click at [619, 171] on div "Next slide" at bounding box center [625, 176] width 21 height 21
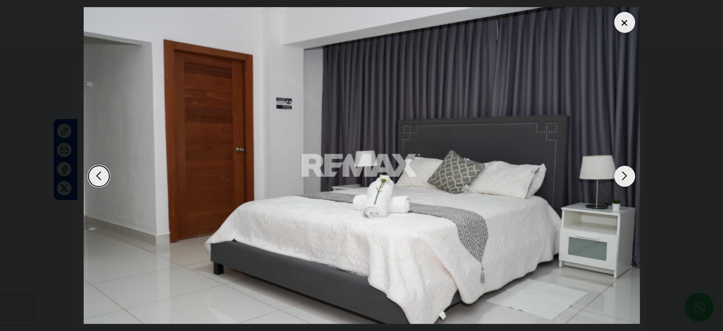
click at [619, 171] on div "Next slide" at bounding box center [625, 176] width 21 height 21
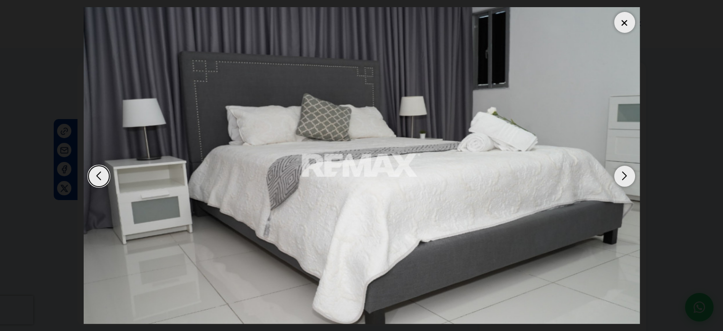
click at [619, 171] on div "Next slide" at bounding box center [625, 176] width 21 height 21
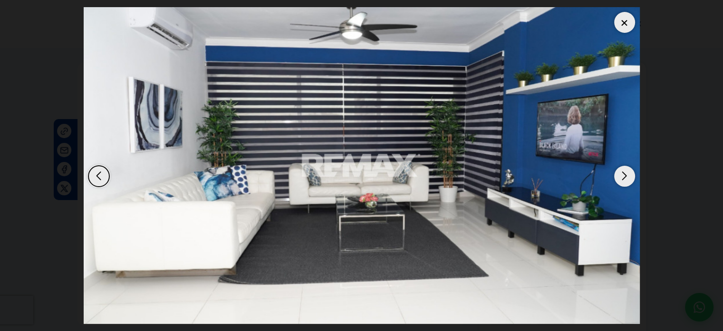
click at [619, 171] on div "Next slide" at bounding box center [625, 176] width 21 height 21
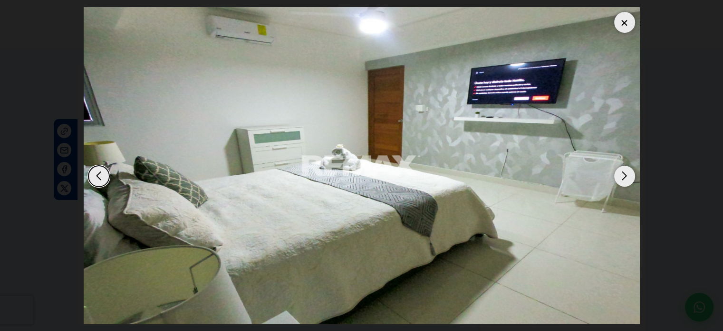
click at [619, 171] on div "Next slide" at bounding box center [625, 176] width 21 height 21
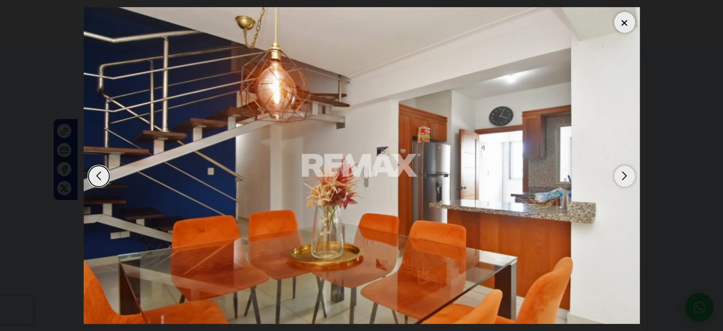
click at [619, 171] on div "Next slide" at bounding box center [625, 176] width 21 height 21
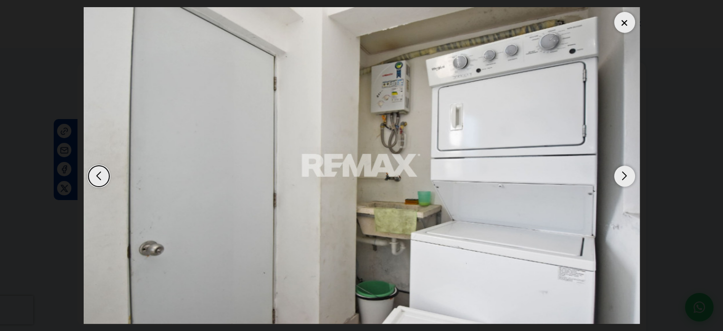
click at [619, 171] on div "Next slide" at bounding box center [625, 176] width 21 height 21
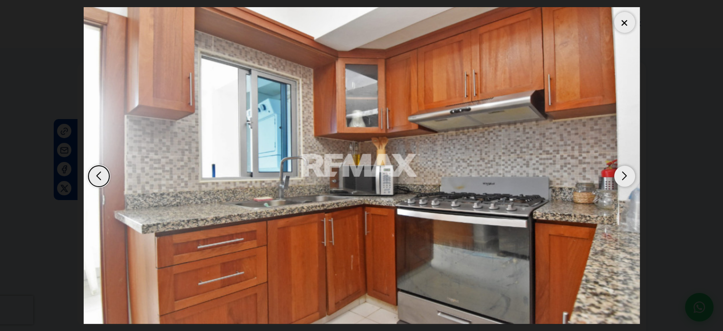
click at [619, 171] on div "Next slide" at bounding box center [625, 176] width 21 height 21
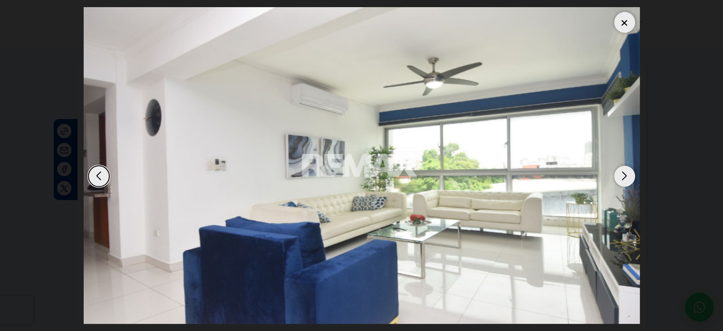
click at [622, 20] on div at bounding box center [625, 22] width 21 height 21
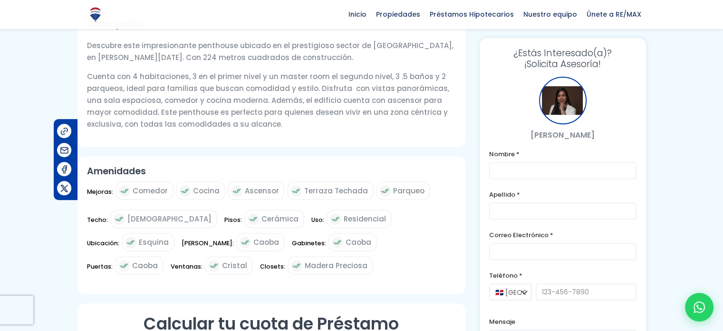
scroll to position [333, 0]
